Goal: Contribute content: Add original content to the website for others to see

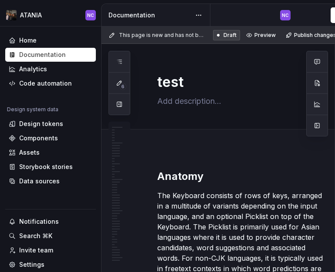
type textarea "*"
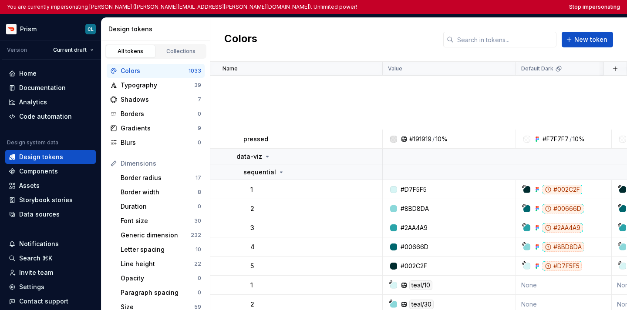
scroll to position [5937, 0]
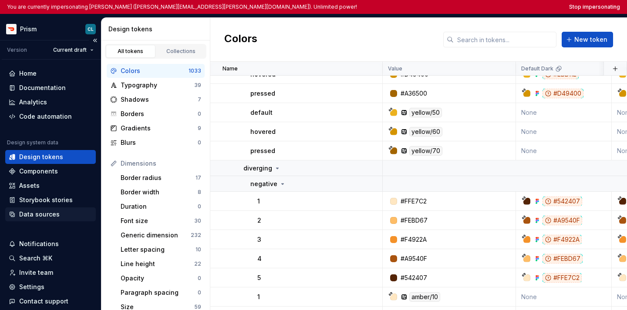
click at [62, 208] on div "Data sources" at bounding box center [50, 215] width 91 height 14
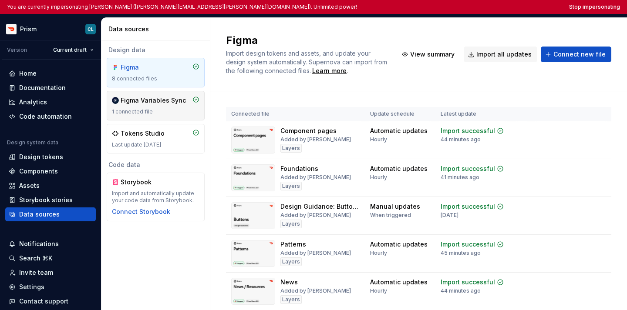
click at [151, 101] on div "Figma Variables Sync" at bounding box center [153, 100] width 65 height 9
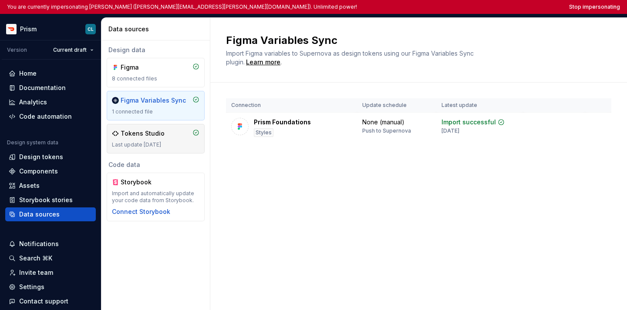
click at [183, 125] on div "Tokens Studio Last update [DATE]" at bounding box center [156, 139] width 98 height 30
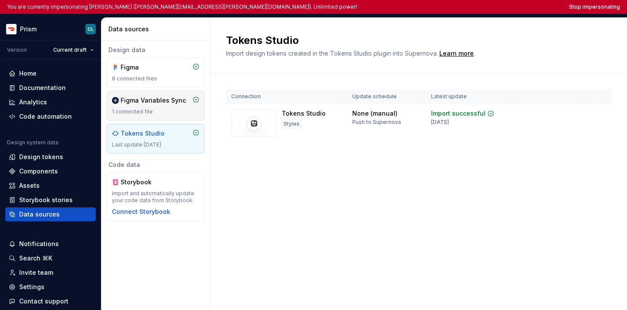
click at [190, 116] on div "Figma Variables Sync 1 connected file" at bounding box center [156, 106] width 98 height 30
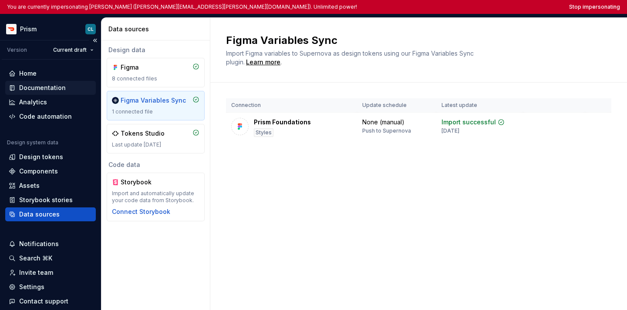
click at [58, 84] on div "Documentation" at bounding box center [42, 88] width 47 height 9
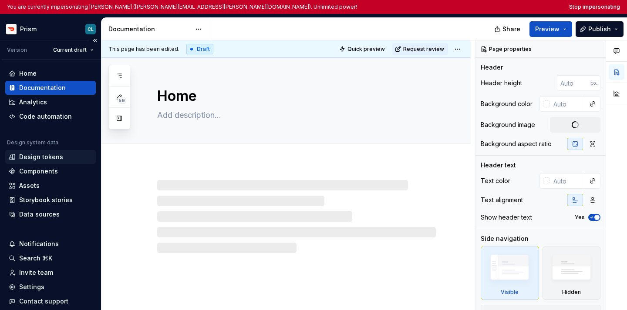
click at [66, 151] on div "Design tokens" at bounding box center [50, 157] width 91 height 14
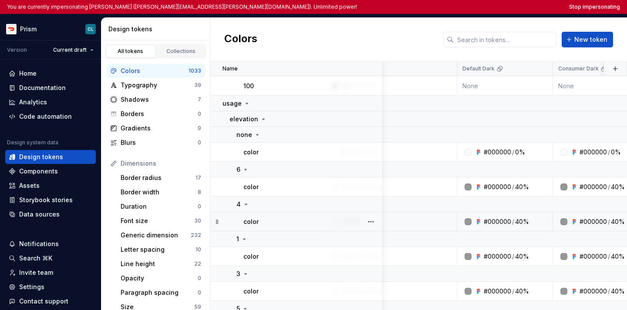
scroll to position [4797, 100]
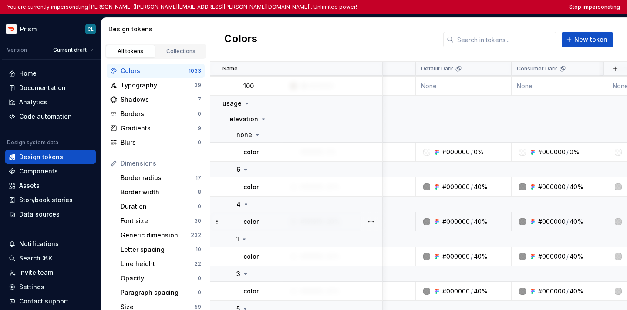
click at [451, 214] on td "#000000 / 40%" at bounding box center [464, 221] width 96 height 19
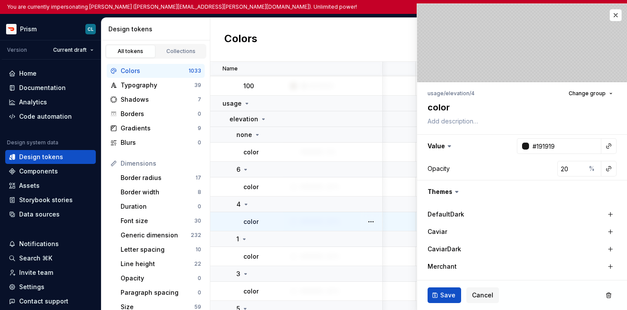
type textarea "*"
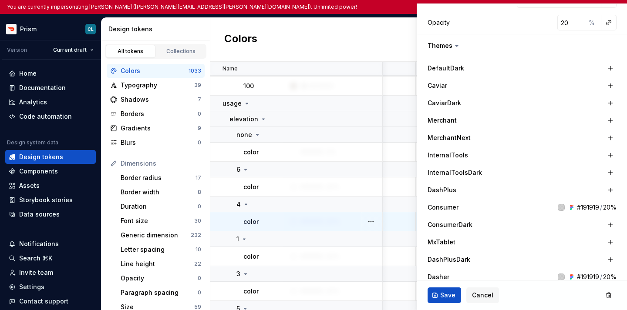
scroll to position [149, 0]
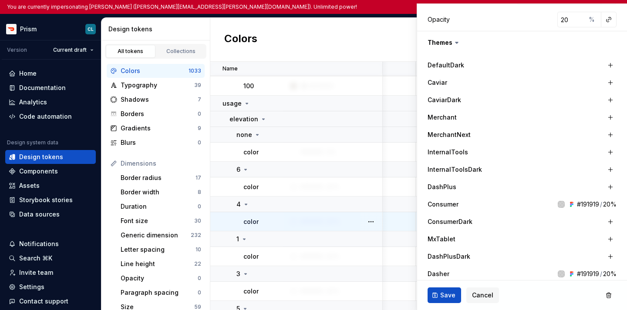
click at [571, 203] on icon at bounding box center [572, 203] width 2 height 2
click at [371, 43] on div "Colors New token" at bounding box center [418, 40] width 416 height 44
click at [496, 292] on button "Cancel" at bounding box center [482, 296] width 33 height 16
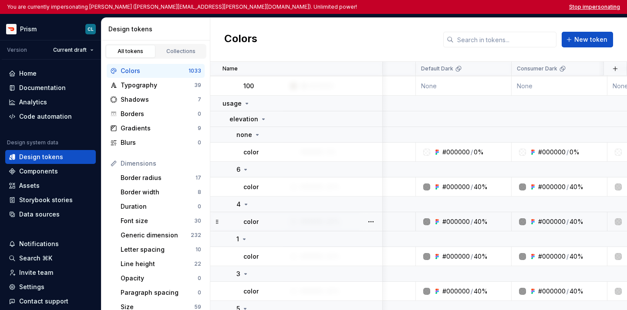
click at [584, 8] on button "Stop impersonating" at bounding box center [594, 6] width 51 height 7
